Goal: Check status: Check status

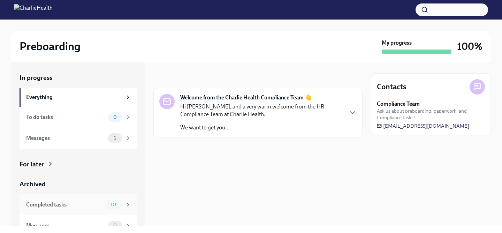
click at [66, 208] on div "Completed tasks 10" at bounding box center [78, 205] width 105 height 10
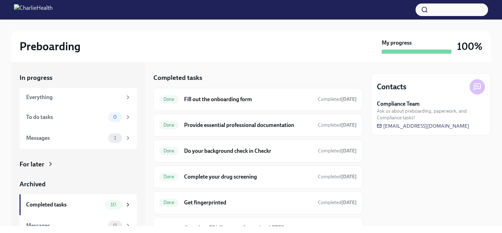
click at [141, 181] on div "In progress Everything To do tasks 0 Messages 1 For later Archived Completed ta…" at bounding box center [78, 144] width 134 height 164
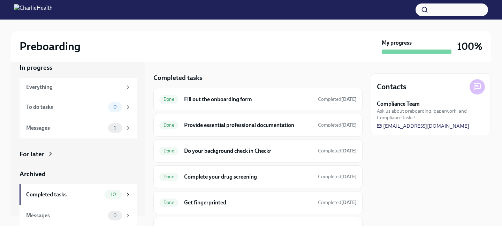
click at [366, 156] on div "In progress Everything To do tasks 0 Messages 1 For later Archived Completed ta…" at bounding box center [250, 144] width 479 height 164
click at [363, 136] on div "In progress Everything To do tasks 0 Messages 1 For later Archived Completed ta…" at bounding box center [250, 144] width 479 height 164
click at [361, 187] on div "Done Fill out the onboarding form Completed [DATE] Done Provide essential profe…" at bounding box center [257, 196] width 209 height 217
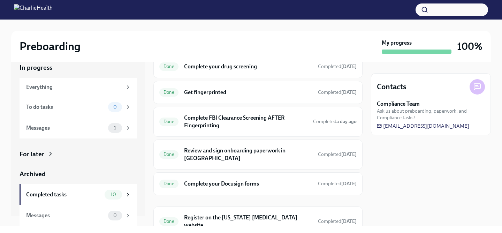
scroll to position [111, 0]
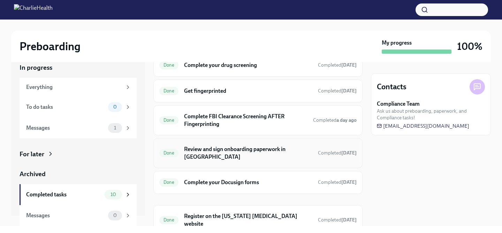
click at [289, 156] on div "Done Review and sign onboarding paperwork in [GEOGRAPHIC_DATA] Completed [DATE]" at bounding box center [257, 153] width 209 height 30
click at [286, 149] on h6 "Review and sign onboarding paperwork in [GEOGRAPHIC_DATA]" at bounding box center [248, 152] width 128 height 15
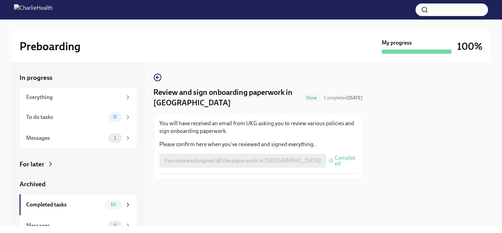
click at [207, 159] on div "I've reviewed/signed all the paperwork in [GEOGRAPHIC_DATA] Completed" at bounding box center [257, 161] width 197 height 14
click at [209, 181] on div at bounding box center [257, 190] width 209 height 22
click at [194, 162] on div "I've reviewed/signed all the paperwork in [GEOGRAPHIC_DATA] Completed" at bounding box center [257, 161] width 197 height 14
click at [126, 197] on div "Completed tasks 10" at bounding box center [78, 204] width 117 height 21
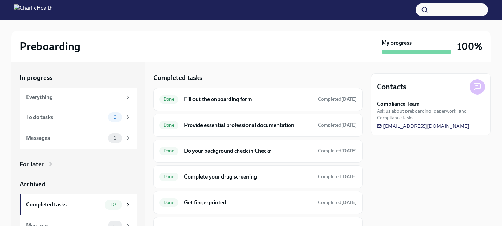
click at [293, 52] on div "Preboarding" at bounding box center [199, 46] width 359 height 14
click at [113, 140] on span "1" at bounding box center [115, 137] width 10 height 5
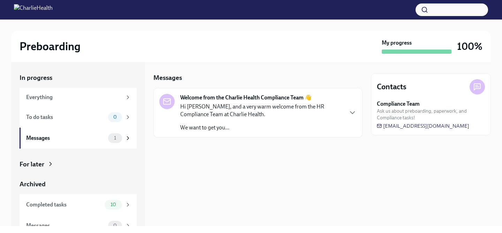
click at [151, 152] on div "In progress Everything To do tasks 0 Messages 1 For later Archived Completed ta…" at bounding box center [250, 144] width 479 height 164
click at [102, 204] on div "Completed tasks 10" at bounding box center [78, 205] width 105 height 10
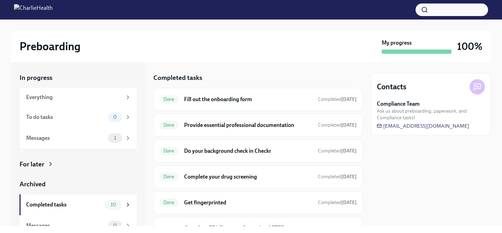
click at [116, 178] on div "In progress Everything To do tasks 0 Messages 1 For later Archived Completed ta…" at bounding box center [78, 154] width 117 height 163
click at [85, 100] on div "Everything" at bounding box center [74, 97] width 96 height 8
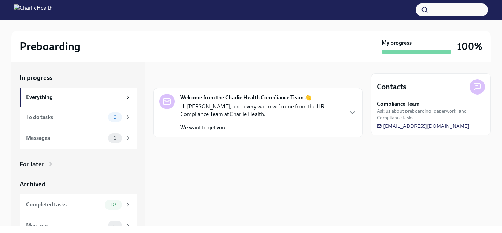
click at [53, 11] on img at bounding box center [33, 9] width 39 height 11
click at [22, 8] on img at bounding box center [33, 9] width 39 height 11
click at [256, 38] on div "Preboarding My progress 100%" at bounding box center [250, 46] width 479 height 31
